Goal: Task Accomplishment & Management: Use online tool/utility

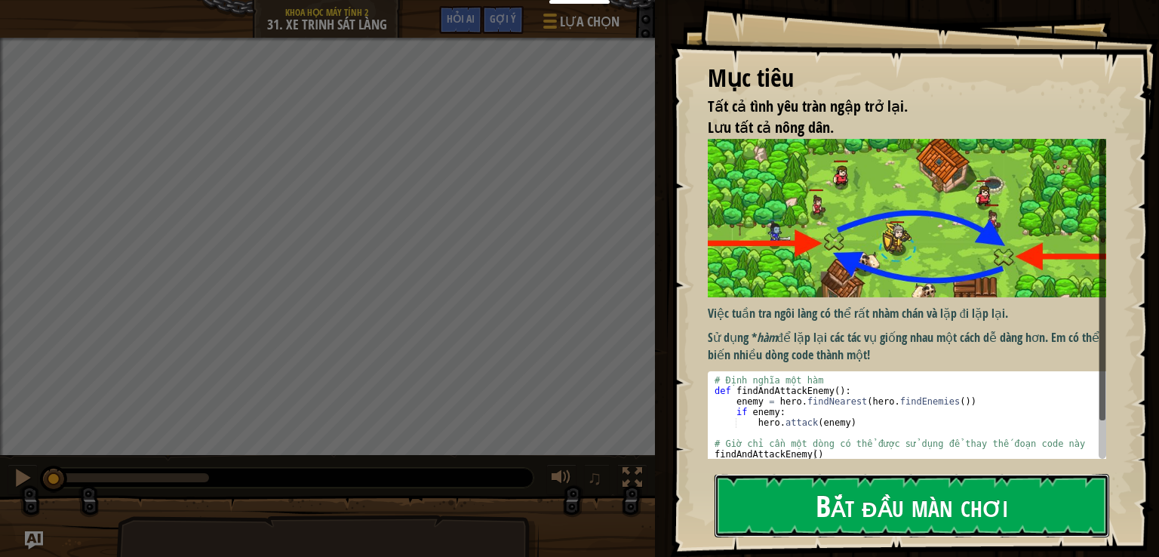
drag, startPoint x: 898, startPoint y: 281, endPoint x: 891, endPoint y: 300, distance: 21.0
click at [898, 474] on button "Bắt đầu màn chơi" at bounding box center [912, 505] width 395 height 63
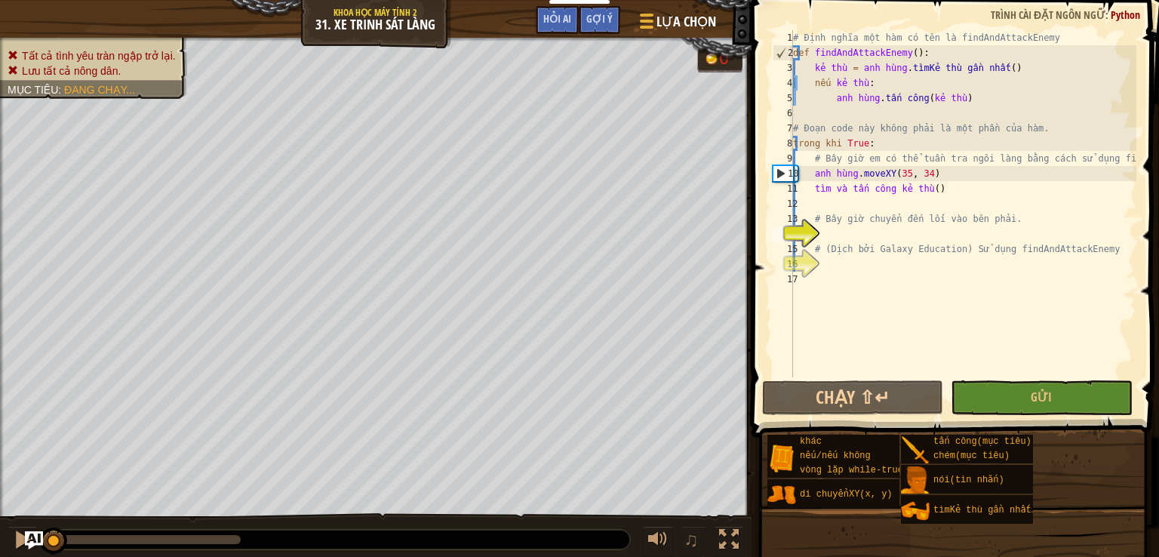
click at [857, 230] on div "# Định nghĩa một hàm có tên là findAndAttackEnemy def findAndAttackEnemy ( ) : …" at bounding box center [963, 218] width 346 height 377
click at [827, 233] on div "# Định nghĩa một hàm có tên là findAndAttackEnemy def findAndAttackEnemy ( ) : …" at bounding box center [963, 218] width 346 height 377
click at [897, 233] on div "# Định nghĩa một hàm có tên là findAndAttackEnemy def findAndAttackEnemy ( ) : …" at bounding box center [963, 218] width 346 height 377
click at [875, 240] on div "# Định nghĩa một hàm có tên là findAndAttackEnemy def findAndAttackEnemy ( ) : …" at bounding box center [963, 218] width 346 height 377
click at [793, 242] on div "14" at bounding box center [783, 233] width 20 height 15
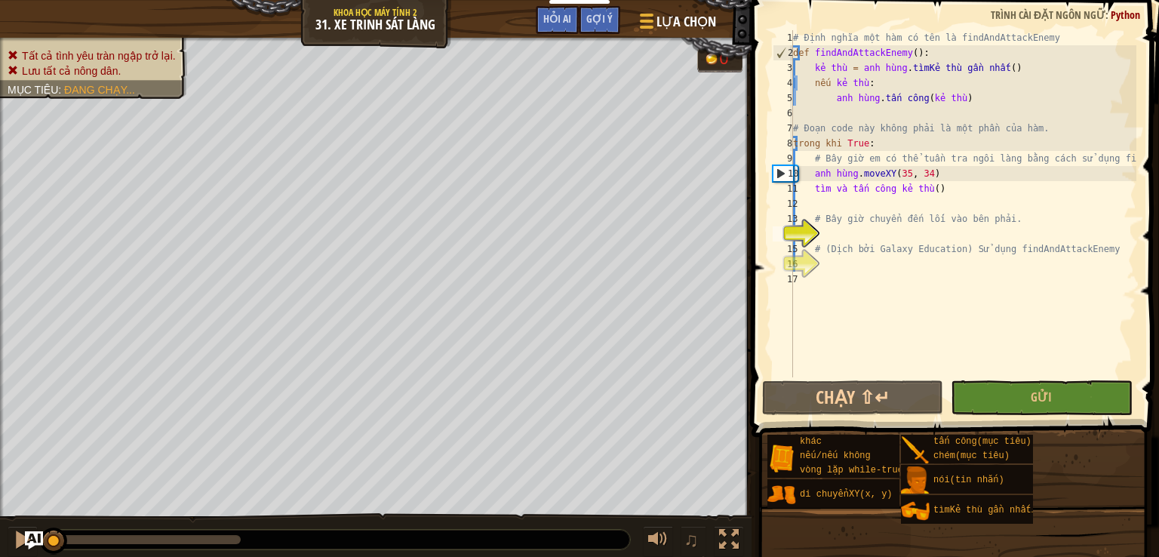
type textarea "# (Biên dịch bởi Galaxy Education) Sử dụng findAndAttackEnemy"
click at [793, 242] on div "14" at bounding box center [783, 233] width 20 height 15
type textarea "# (Biên dịch bởi Galaxy Education) Sử dụng findAndAttackEnemy"
click at [824, 242] on div "# Định nghĩa một hàm có tên là findAndAttackEnemy def findAndAttackEnemy ( ) : …" at bounding box center [963, 218] width 346 height 377
click at [820, 249] on div "# Định nghĩa một hàm có tên là findAndAttackEnemy def findAndAttackEnemy ( ) : …" at bounding box center [963, 218] width 346 height 377
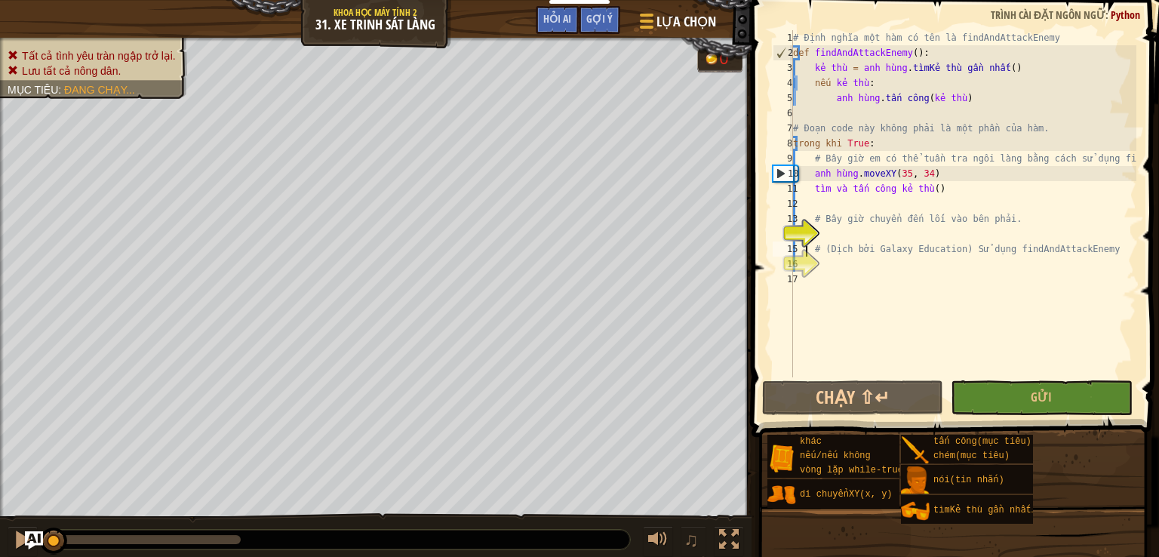
click at [820, 254] on div "# Định nghĩa một hàm có tên là findAndAttackEnemy def findAndAttackEnemy ( ) : …" at bounding box center [963, 218] width 346 height 377
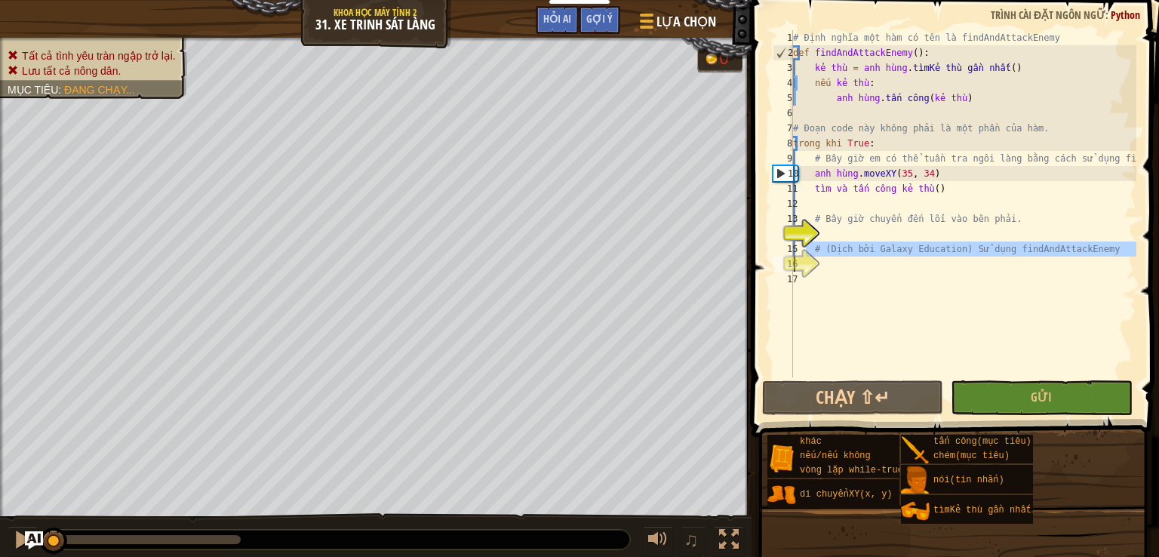
click at [820, 257] on div "# Định nghĩa một hàm có tên là findAndAttackEnemy def findAndAttackEnemy ( ) : …" at bounding box center [963, 218] width 346 height 377
type textarea "# (Biên dịch bởi Galaxy Education) Sử dụng findAndAttackEnemy"
click at [820, 260] on div "# Định nghĩa một hàm có tên là findAndAttackEnemy def findAndAttackEnemy ( ) : …" at bounding box center [963, 203] width 346 height 347
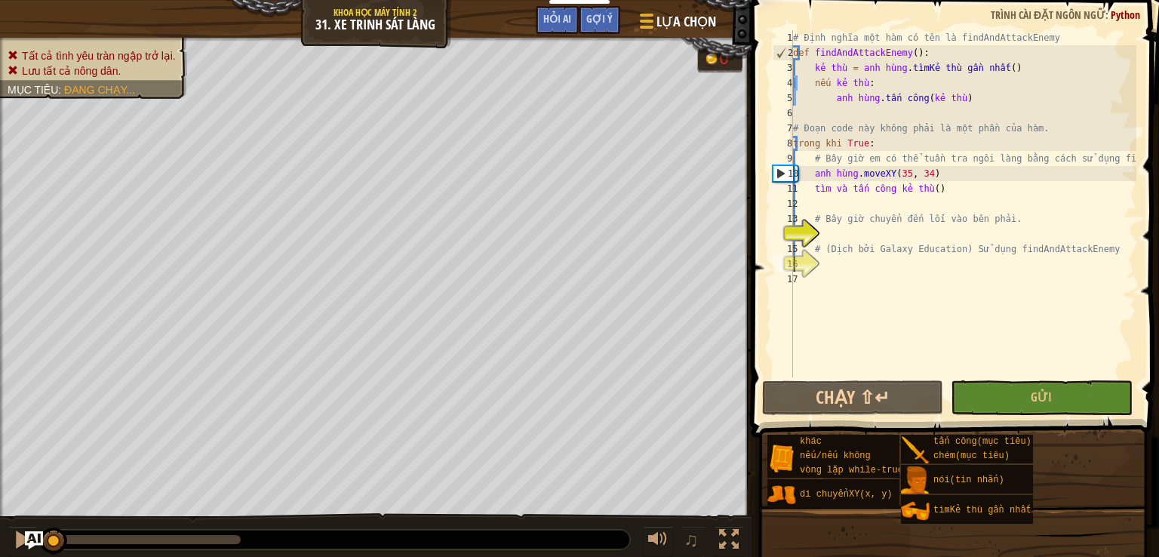
click at [821, 267] on div "# Định nghĩa một hàm có tên là findAndAttackEnemy def findAndAttackEnemy ( ) : …" at bounding box center [963, 218] width 346 height 377
type textarea "f"
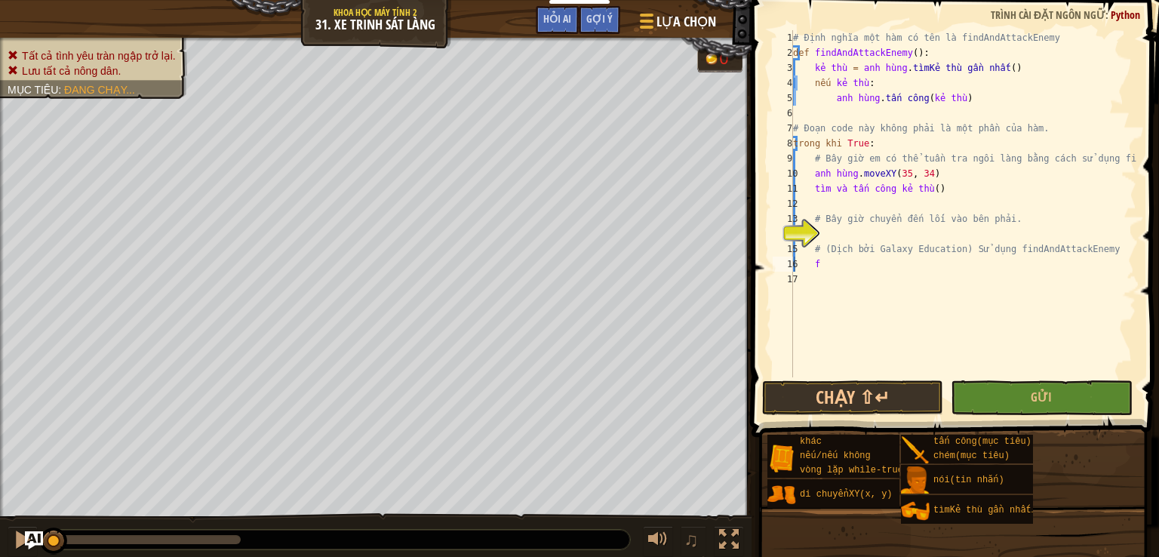
drag, startPoint x: 770, startPoint y: 239, endPoint x: 1047, endPoint y: 300, distance: 283.7
click at [1047, 300] on div "# Định nghĩa một hàm có tên là findAndAttackEnemy def findAndAttackEnemy ( ) : …" at bounding box center [963, 218] width 346 height 377
click at [853, 260] on div "# Định nghĩa một hàm có tên là findAndAttackEnemy def findAndAttackEnemy ( ) : …" at bounding box center [963, 218] width 346 height 377
type textarea "f"
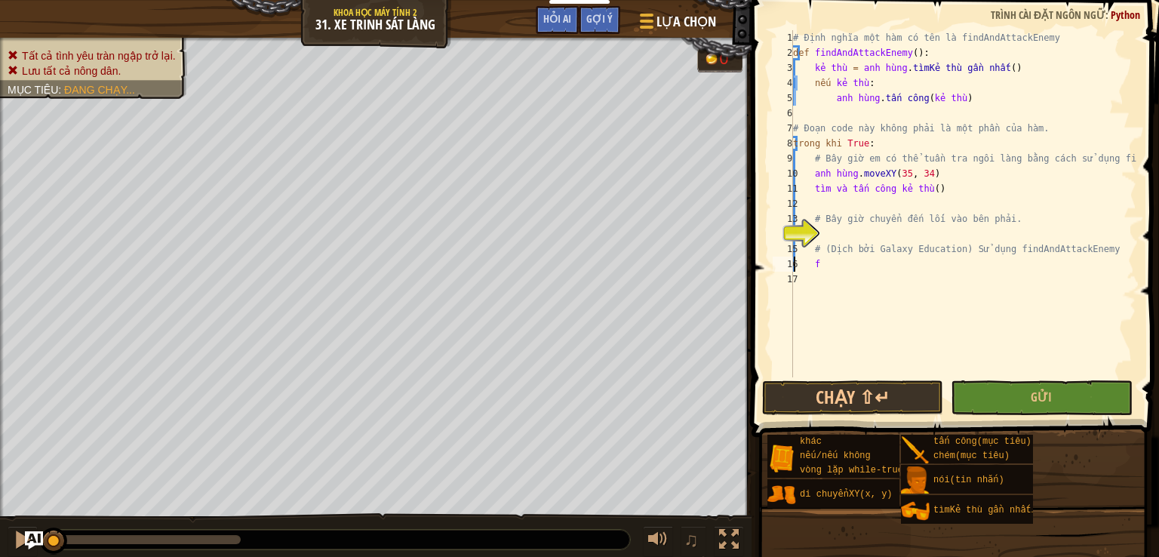
click at [827, 276] on div "# Định nghĩa một hàm có tên là findAndAttackEnemy def findAndAttackEnemy ( ) : …" at bounding box center [963, 218] width 346 height 377
click at [827, 271] on div "# Định nghĩa một hàm có tên là findAndAttackEnemy def findAndAttackEnemy ( ) : …" at bounding box center [963, 218] width 346 height 377
click at [827, 266] on div "# Định nghĩa một hàm có tên là findAndAttackEnemy def findAndAttackEnemy ( ) : …" at bounding box center [963, 218] width 346 height 377
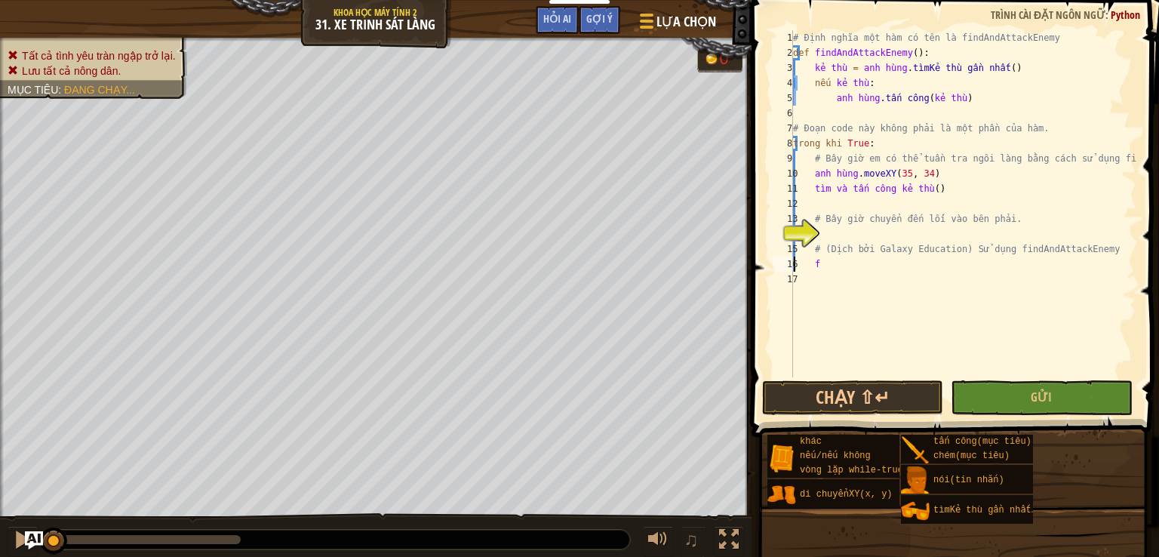
type textarea "f"
click at [827, 266] on div "# Định nghĩa một hàm có tên là findAndAttackEnemy def findAndAttackEnemy ( ) : …" at bounding box center [963, 218] width 346 height 377
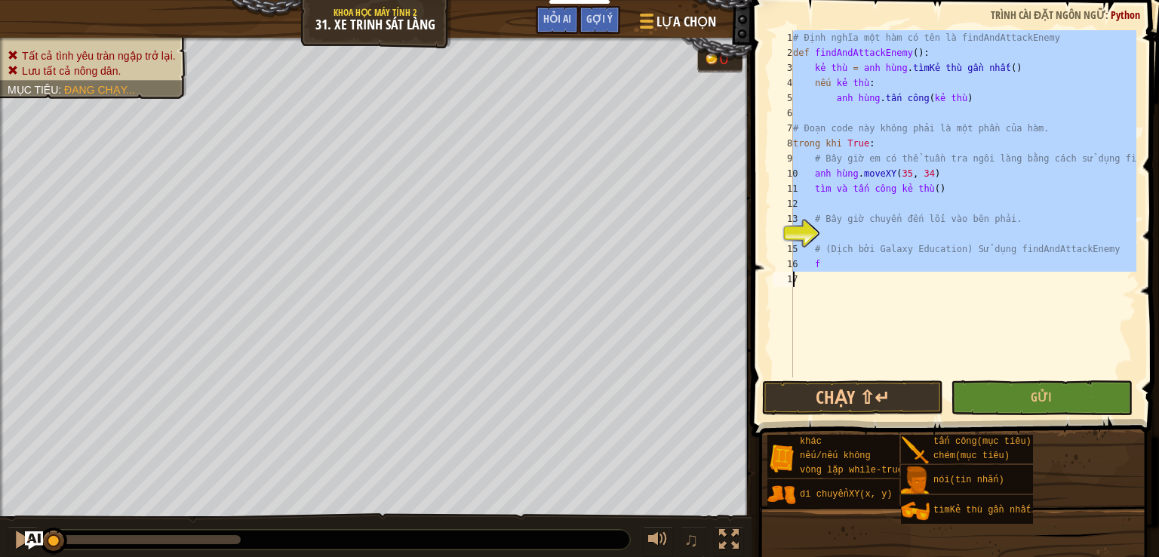
click at [903, 301] on div "# Định nghĩa một hàm có tên là findAndAttackEnemy def findAndAttackEnemy ( ) : …" at bounding box center [963, 203] width 346 height 347
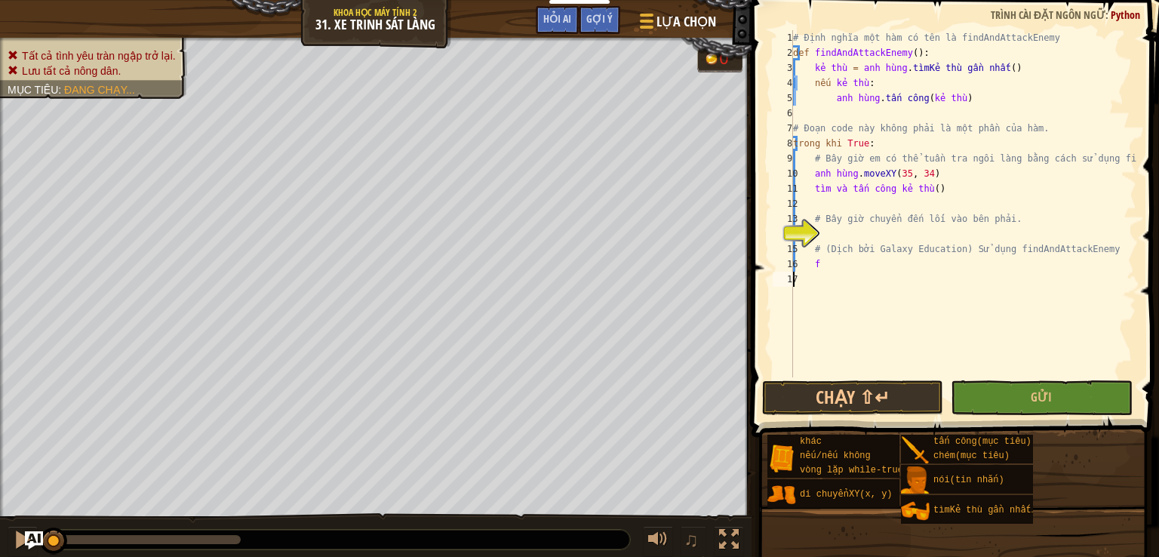
click at [848, 267] on div "# Định nghĩa một hàm có tên là findAndAttackEnemy def findAndAttackEnemy ( ) : …" at bounding box center [963, 218] width 346 height 377
type textarea "f"
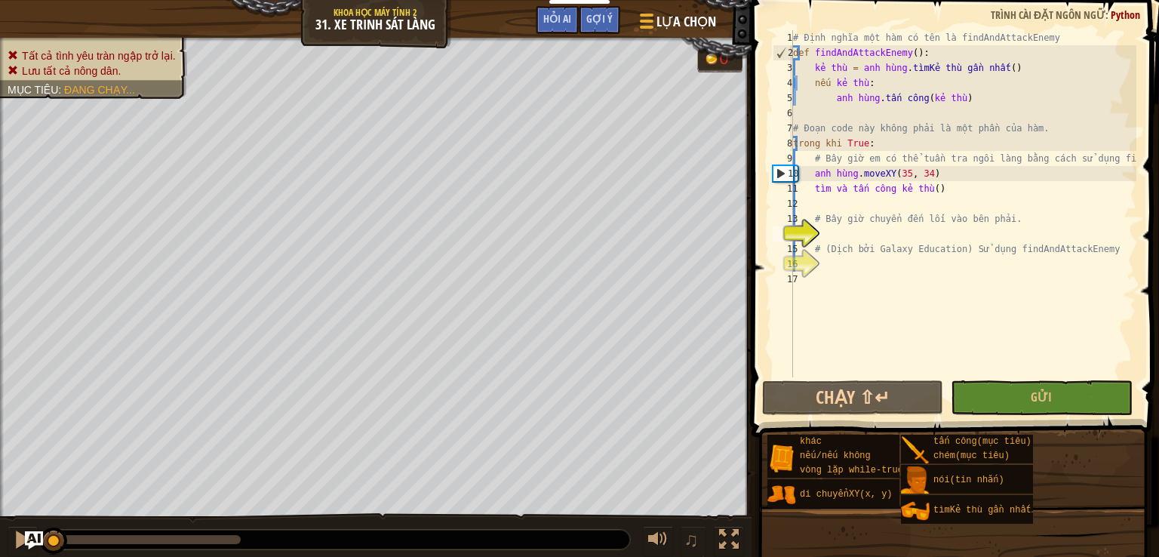
click at [840, 236] on div "# Định nghĩa một hàm có tên là findAndAttackEnemy def findAndAttackEnemy ( ) : …" at bounding box center [963, 218] width 346 height 377
click at [874, 237] on div "# Định nghĩa một hàm có tên là findAndAttackEnemy def findAndAttackEnemy ( ) : …" at bounding box center [963, 218] width 346 height 377
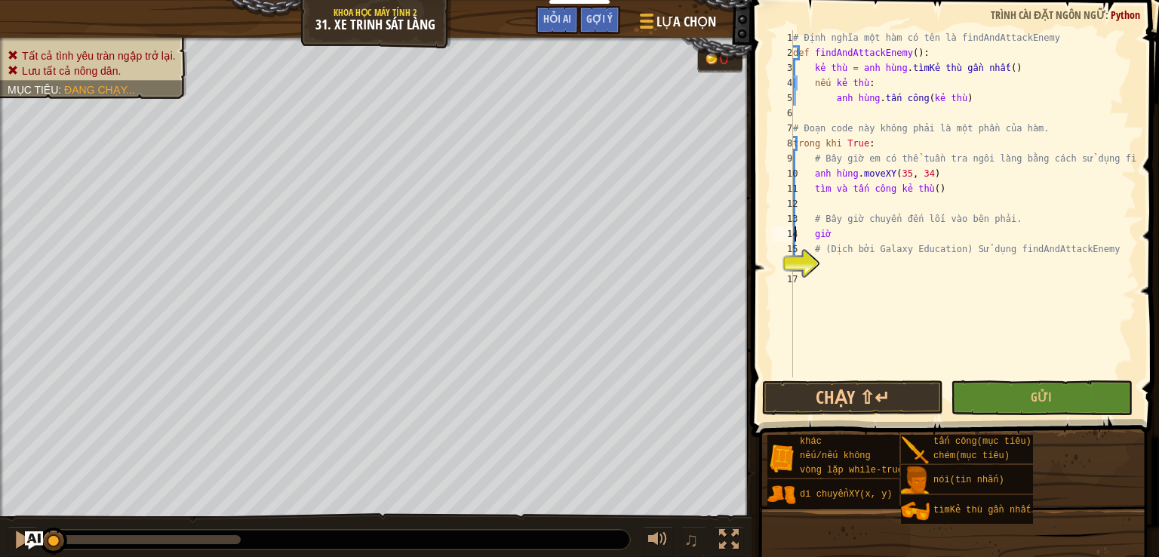
click at [860, 239] on div "# Định nghĩa một hàm có tên là findAndAttackEnemy def findAndAttackEnemy ( ) : …" at bounding box center [963, 218] width 346 height 377
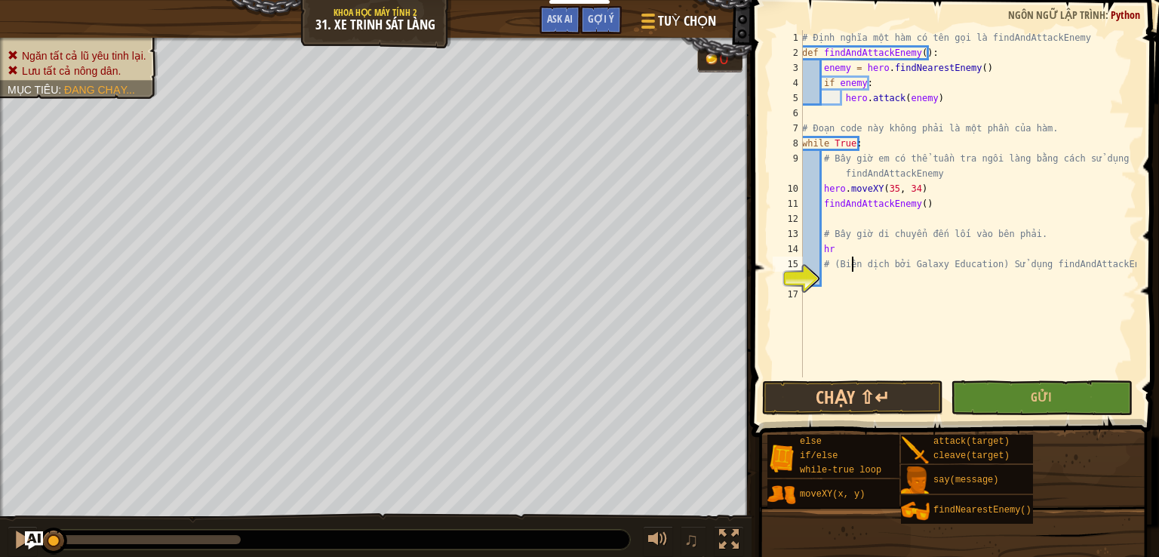
click at [852, 257] on div "# Định nghĩa một hàm có tên gọi là findAndAttackEnemy def findAndAttackEnemy ( …" at bounding box center [967, 218] width 337 height 377
click at [882, 245] on div "# Định nghĩa một hàm có tên gọi là findAndAttackEnemy def findAndAttackEnemy ( …" at bounding box center [967, 218] width 337 height 377
type textarea "hẻo.moveXY(60,31)"
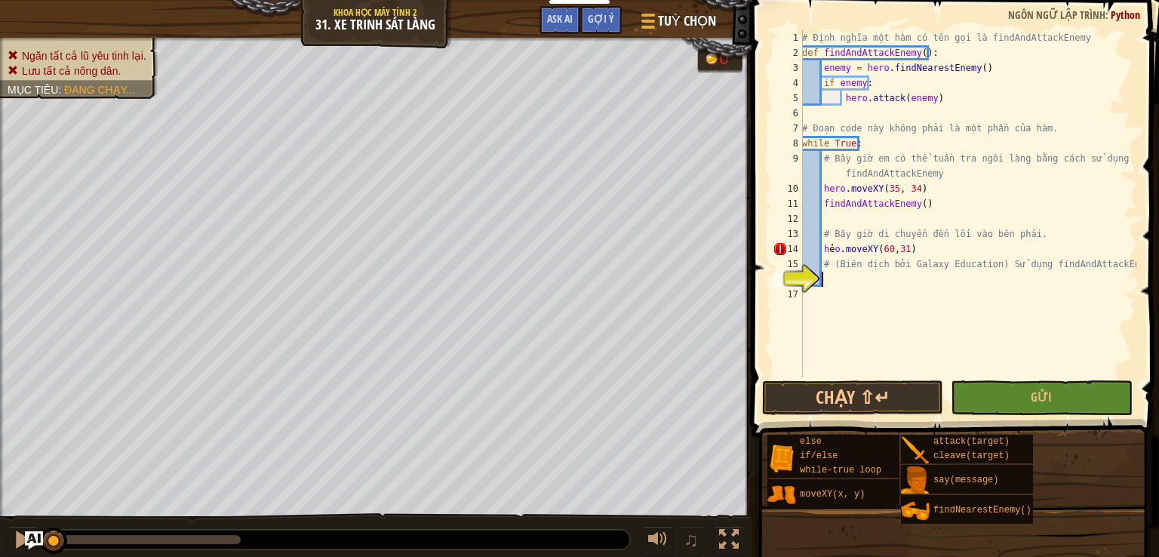
click at [903, 272] on div "# Định nghĩa một hàm có tên gọi là findAndAttackEnemy def findAndAttackEnemy ( …" at bounding box center [967, 218] width 337 height 377
drag, startPoint x: 922, startPoint y: 51, endPoint x: 824, endPoint y: 50, distance: 98.1
click at [824, 50] on div "# Định nghĩa một hàm có tên gọi là findAndAttackEnemy def findAndAttackEnemy ( …" at bounding box center [967, 218] width 337 height 377
type textarea "def findAndAttackEnemy():"
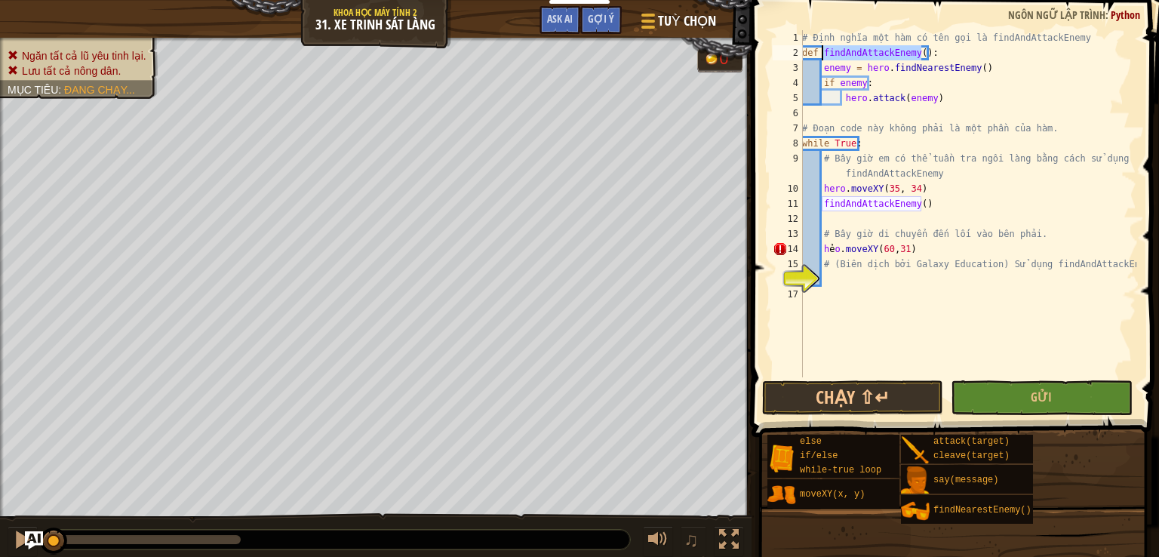
click at [840, 285] on div "# Định nghĩa một hàm có tên gọi là findAndAttackEnemy def findAndAttackEnemy ( …" at bounding box center [967, 218] width 337 height 377
paste textarea "findAndAttackEnemy()"
click at [824, 279] on div "# Định nghĩa một hàm có tên gọi là findAndAttackEnemy def findAndAttackEnemy ( …" at bounding box center [967, 218] width 337 height 377
click at [831, 248] on div "# Định nghĩa một hàm có tên gọi là findAndAttackEnemy def findAndAttackEnemy ( …" at bounding box center [967, 218] width 337 height 377
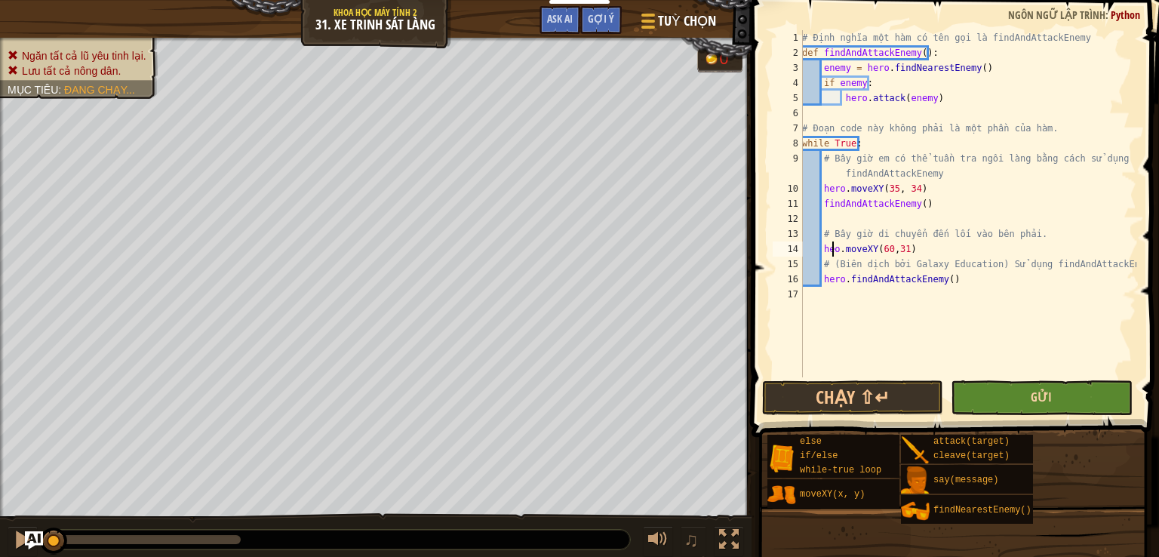
type textarea "hero.moveXY(60,31)"
click at [1023, 331] on div "# Định nghĩa một hàm có tên gọi là findAndAttackEnemy def findAndAttackEnemy ( …" at bounding box center [967, 218] width 337 height 377
click at [1013, 399] on button "Gửi" at bounding box center [1041, 397] width 181 height 35
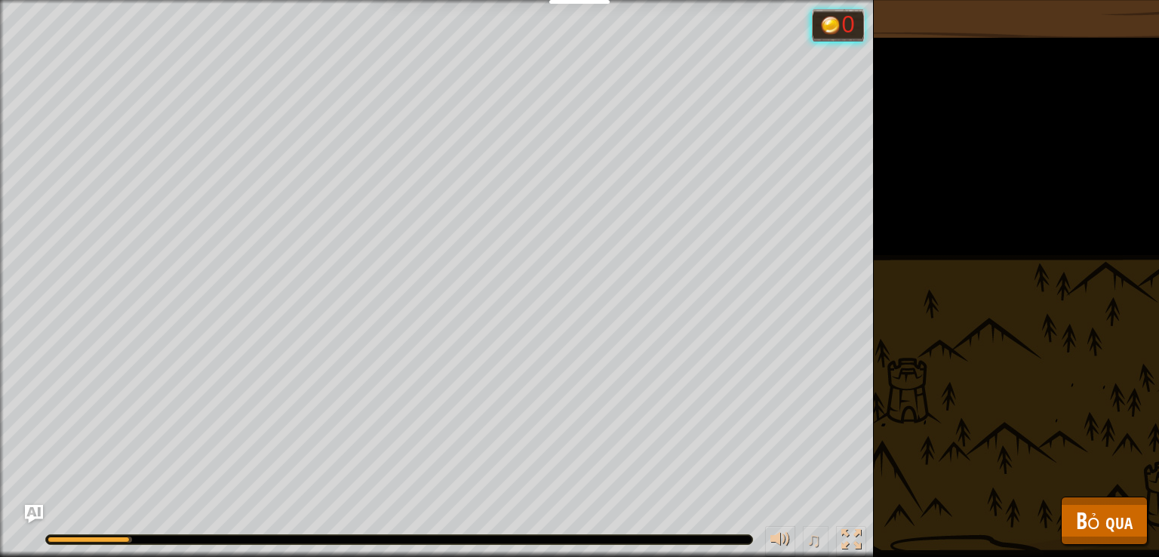
click at [919, 422] on div "Ngăn tất cả lũ yêu tinh lại. Lưu tất cả nông dân. Mục tiêu : [PERSON_NAME] chạy…" at bounding box center [579, 278] width 1159 height 557
click at [1108, 505] on span "Bỏ qua" at bounding box center [1104, 520] width 57 height 31
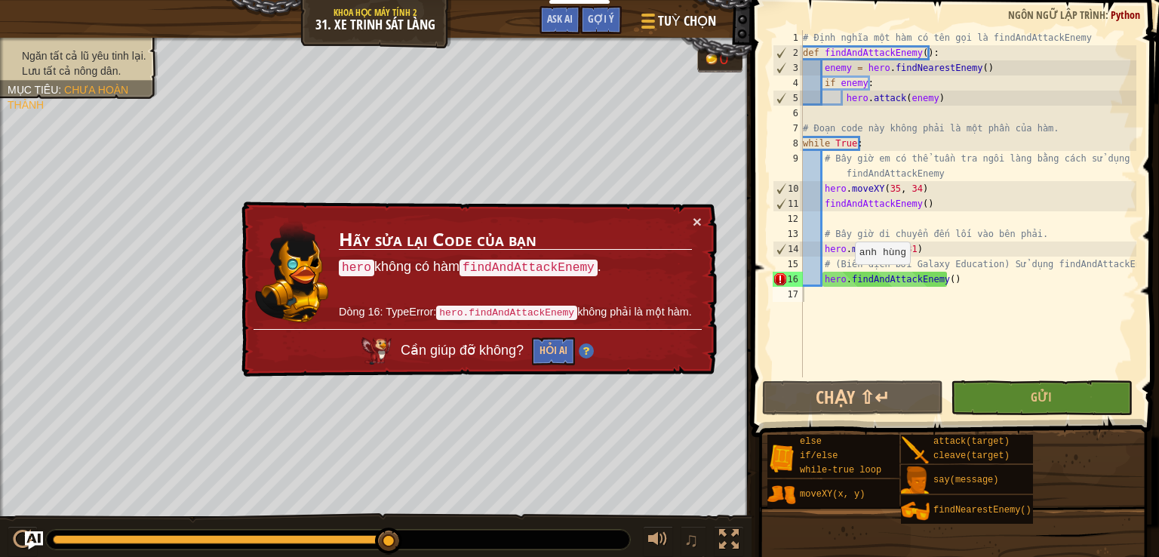
click at [848, 279] on div "# Định nghĩa một hàm có tên gọi là findAndAttackEnemy def findAndAttackEnemy ( …" at bounding box center [968, 218] width 337 height 377
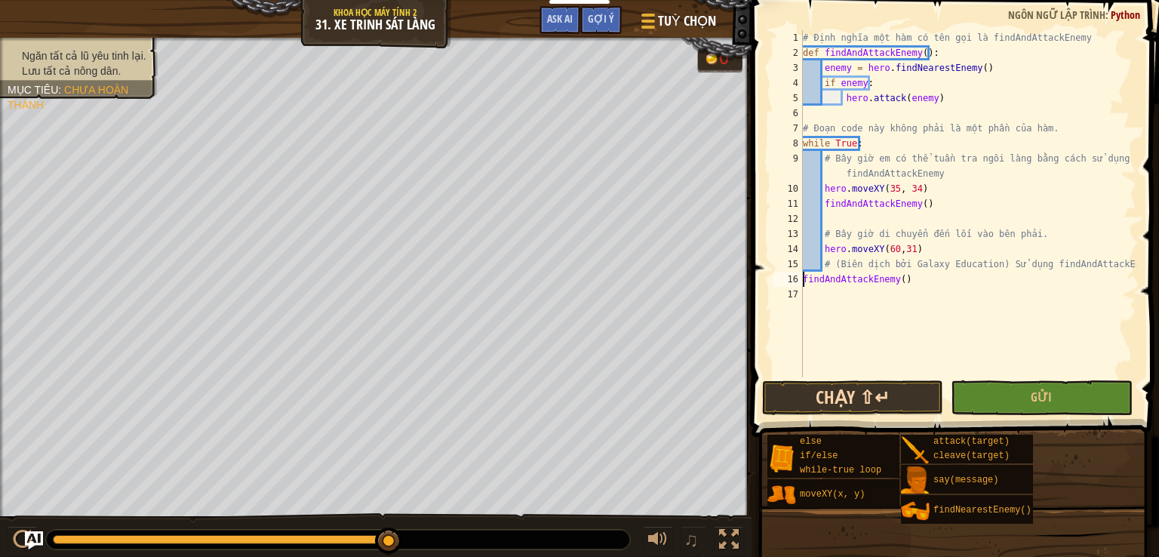
type textarea "findAndAttackEnemy()"
click at [906, 399] on button "Chạy ⇧↵" at bounding box center [852, 397] width 181 height 35
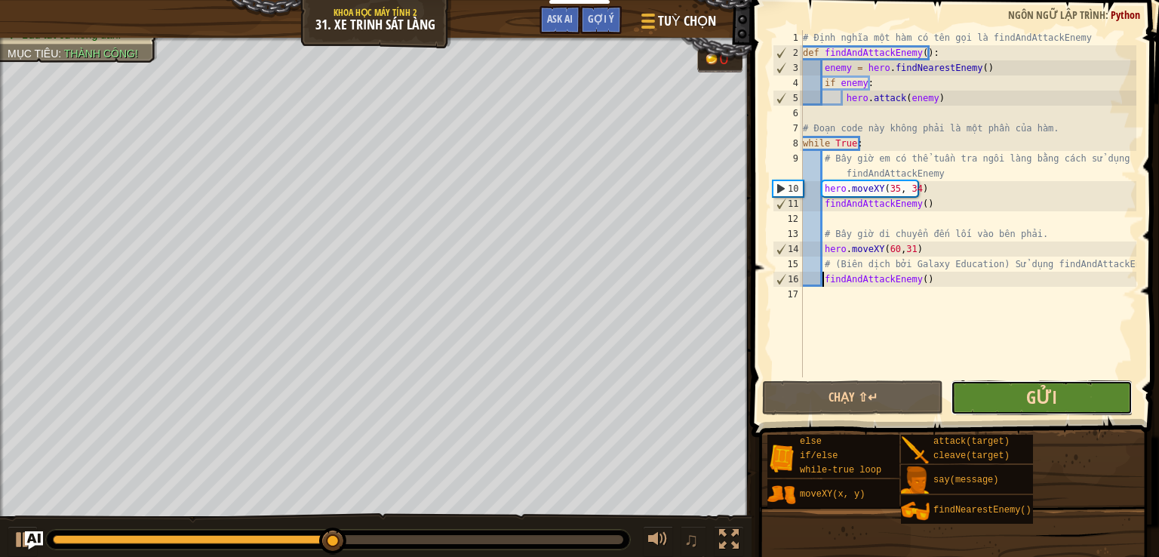
click at [1056, 399] on span "Gửi" at bounding box center [1042, 397] width 31 height 24
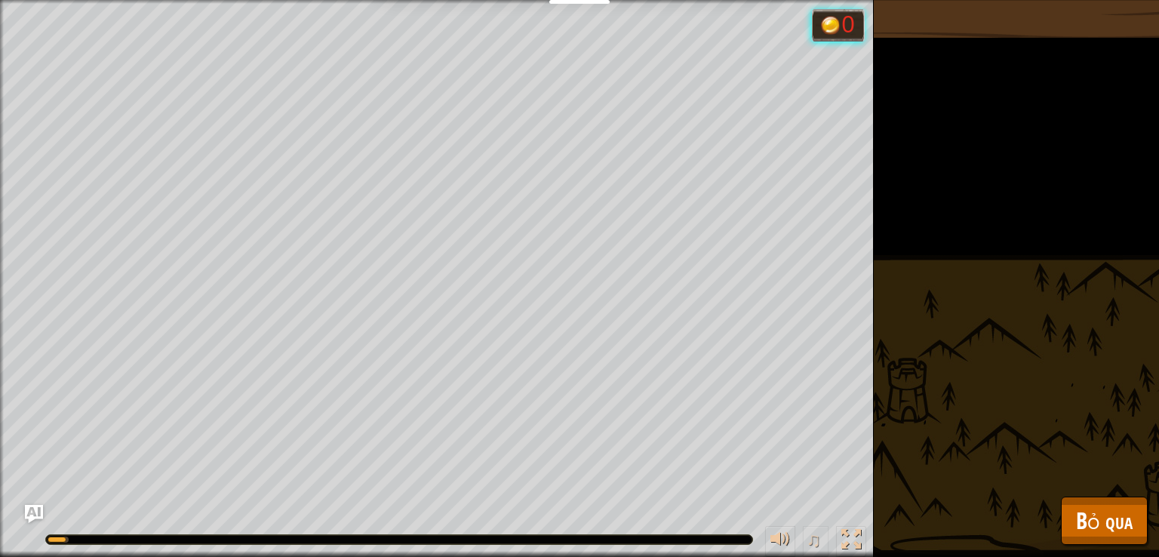
click at [1159, 531] on div "Ngăn tất cả lũ yêu tinh lại. Lưu tất cả nông dân. Mục tiêu : [PERSON_NAME] chạy…" at bounding box center [579, 278] width 1159 height 557
click at [1076, 515] on span "Bỏ qua" at bounding box center [1104, 520] width 57 height 31
